Goal: Find contact information: Find contact information

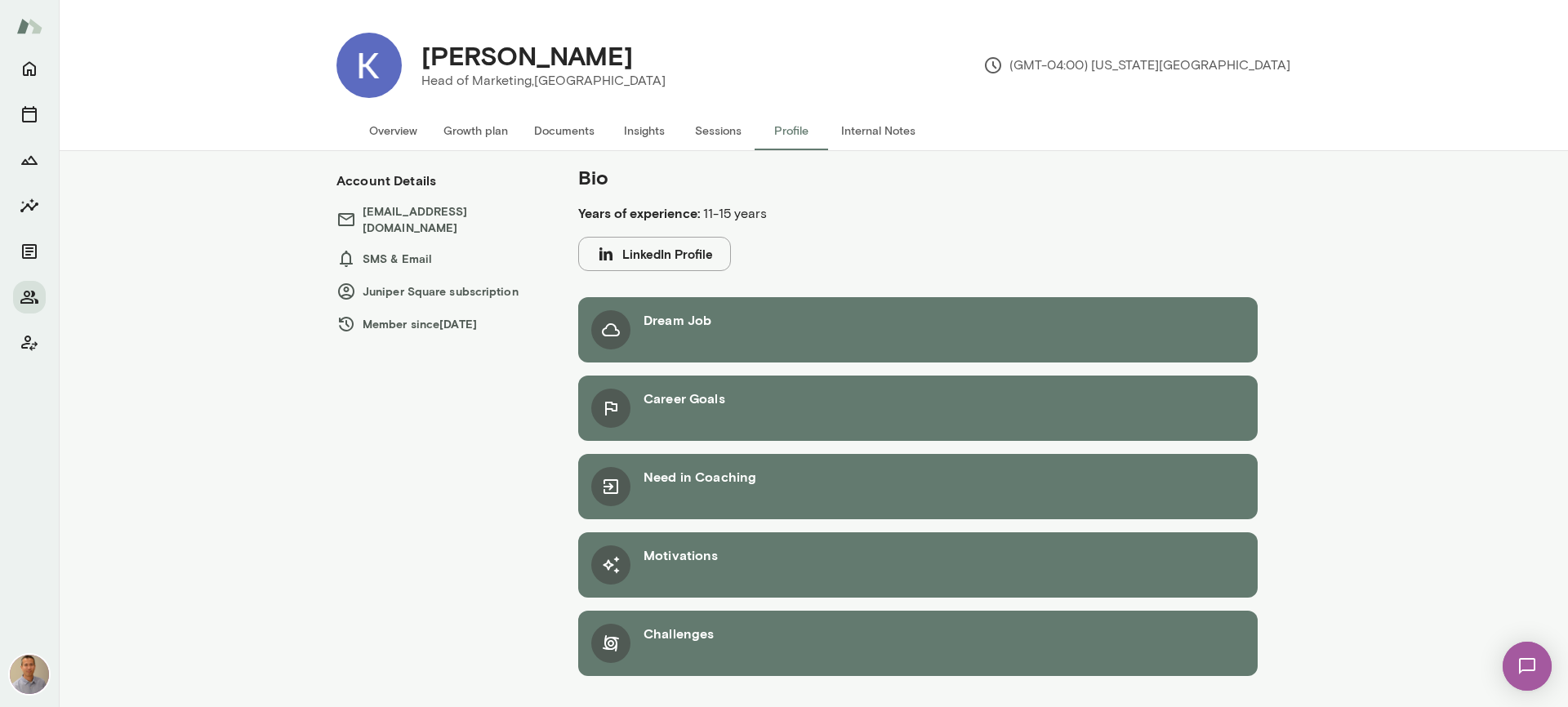
click at [386, 130] on button "Overview" at bounding box center [393, 131] width 74 height 40
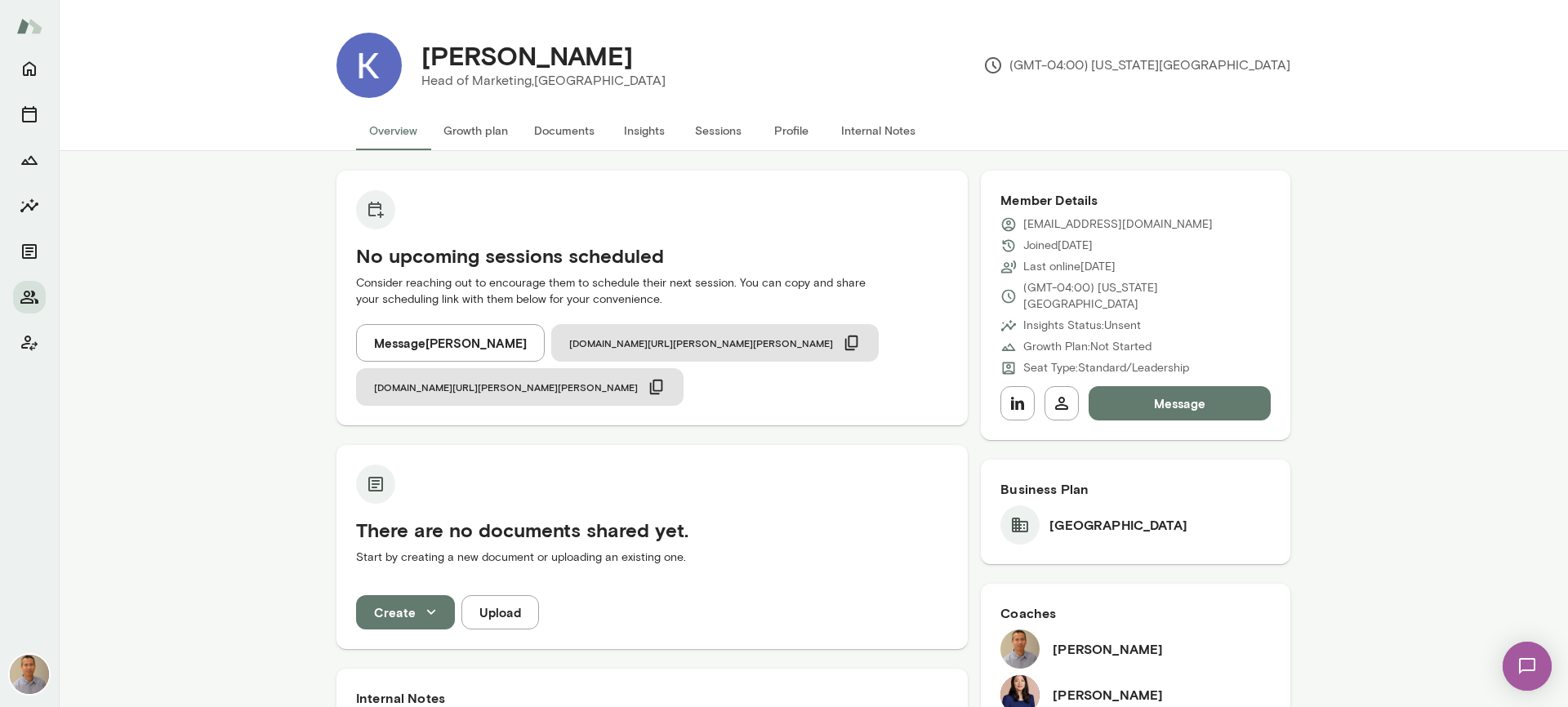
click at [1176, 388] on button "Message" at bounding box center [1179, 403] width 182 height 35
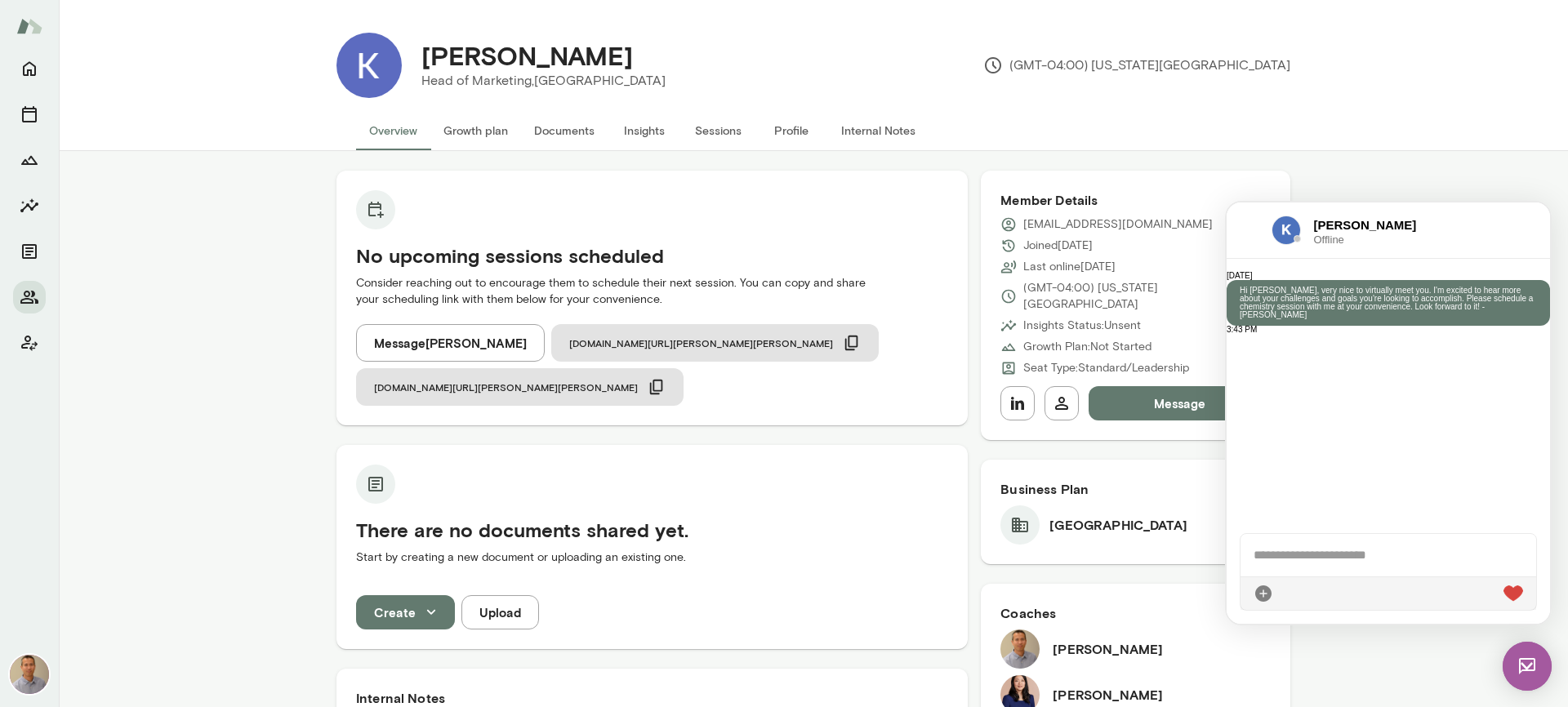
click at [1301, 592] on div at bounding box center [1388, 593] width 295 height 34
click at [1304, 558] on div at bounding box center [1388, 556] width 295 height 43
click at [1087, 225] on p "[EMAIL_ADDRESS][DOMAIN_NAME]" at bounding box center [1118, 225] width 189 height 16
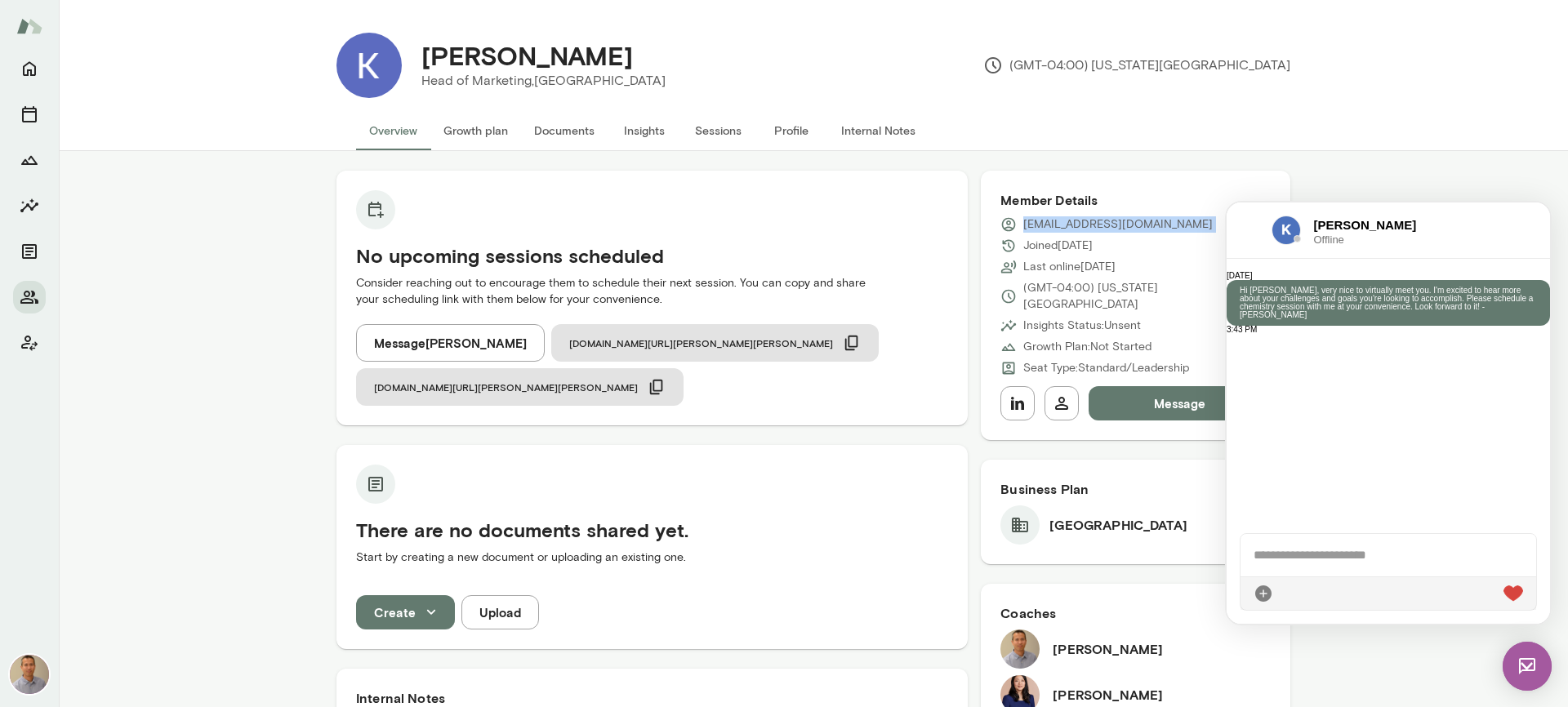
copy div "[EMAIL_ADDRESS][DOMAIN_NAME]"
